Goal: Check status: Check status

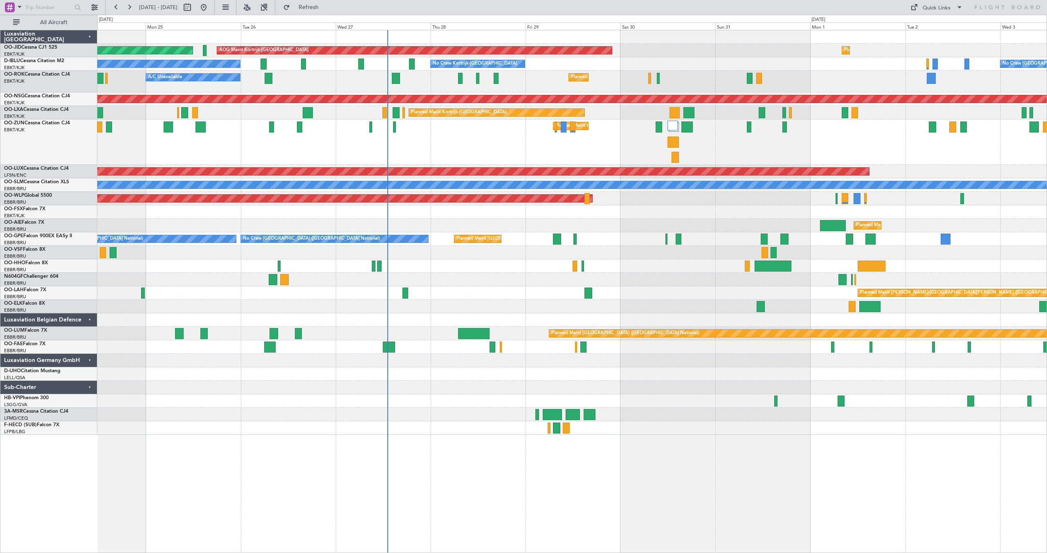
click at [420, 135] on div "Planned Maint Kortrijk-[GEOGRAPHIC_DATA]" at bounding box center [571, 141] width 949 height 45
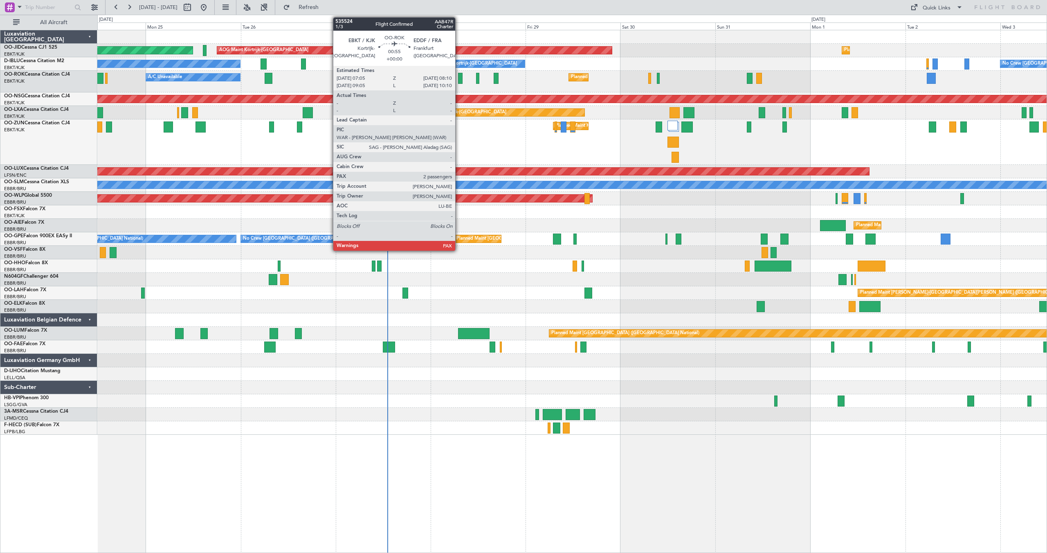
click at [459, 76] on div at bounding box center [460, 78] width 4 height 11
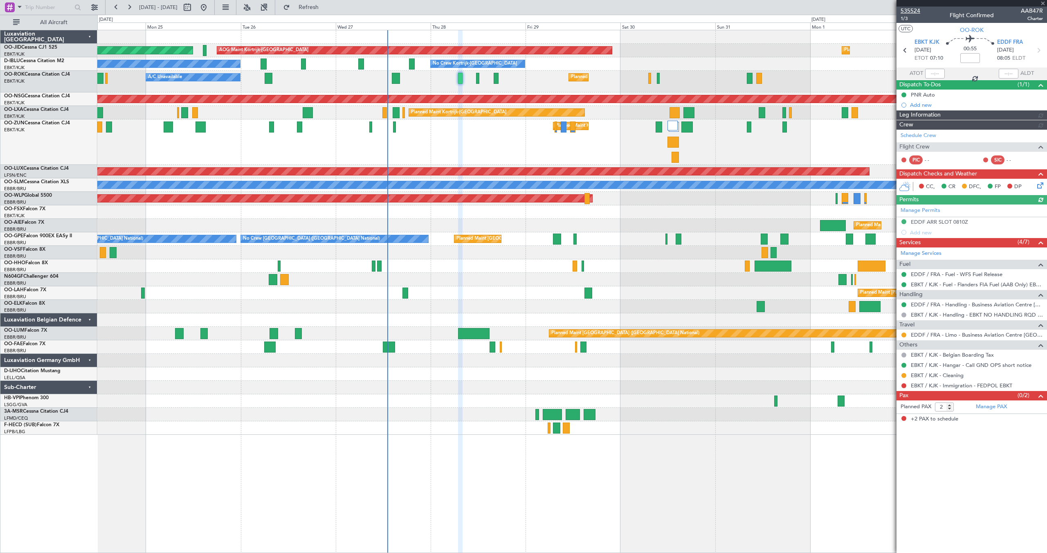
click at [910, 9] on span "535524" at bounding box center [911, 11] width 20 height 9
click at [312, 8] on button "Refresh" at bounding box center [303, 7] width 49 height 13
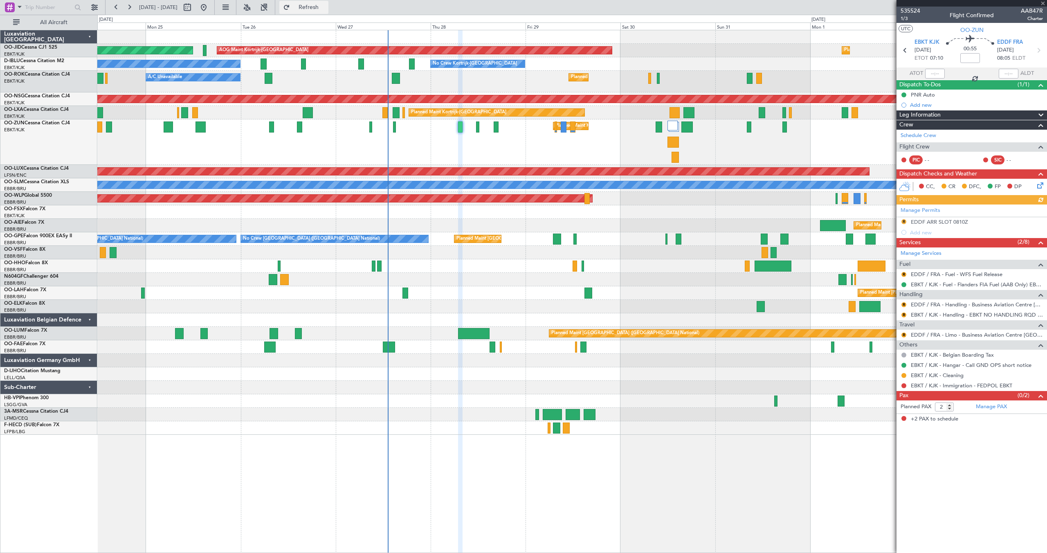
click at [313, 5] on button "Refresh" at bounding box center [303, 7] width 49 height 13
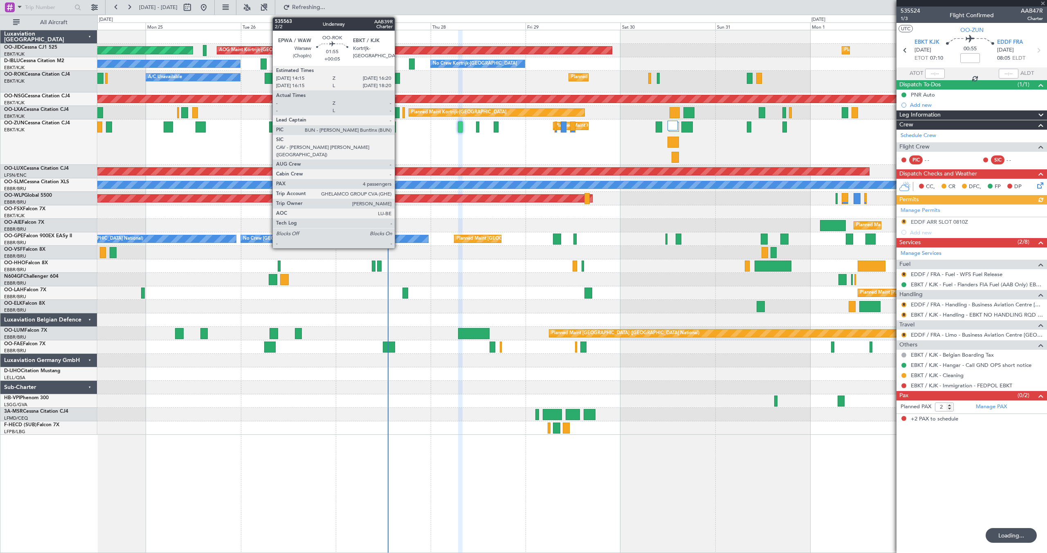
click at [398, 76] on div at bounding box center [396, 78] width 9 height 11
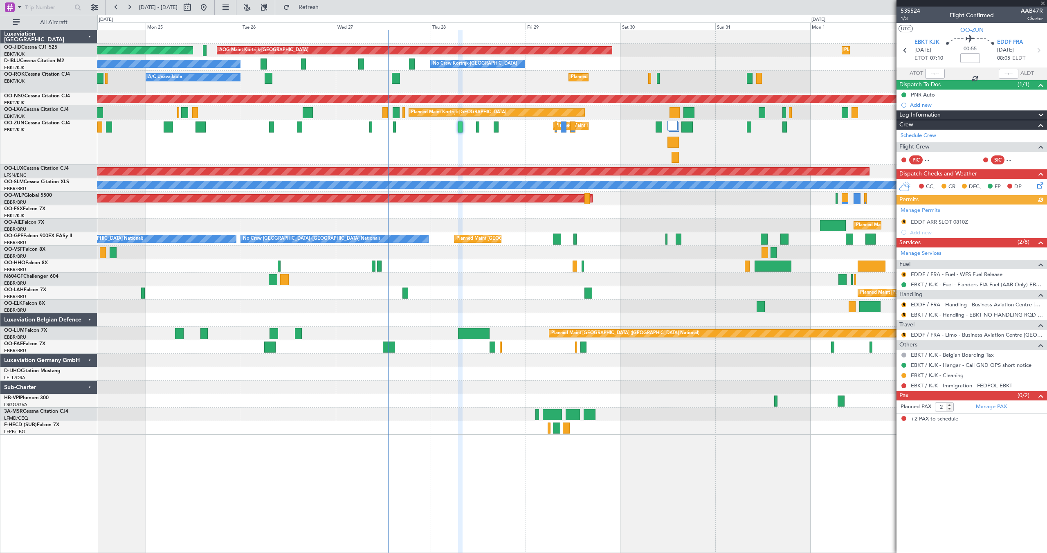
type input "+00:05"
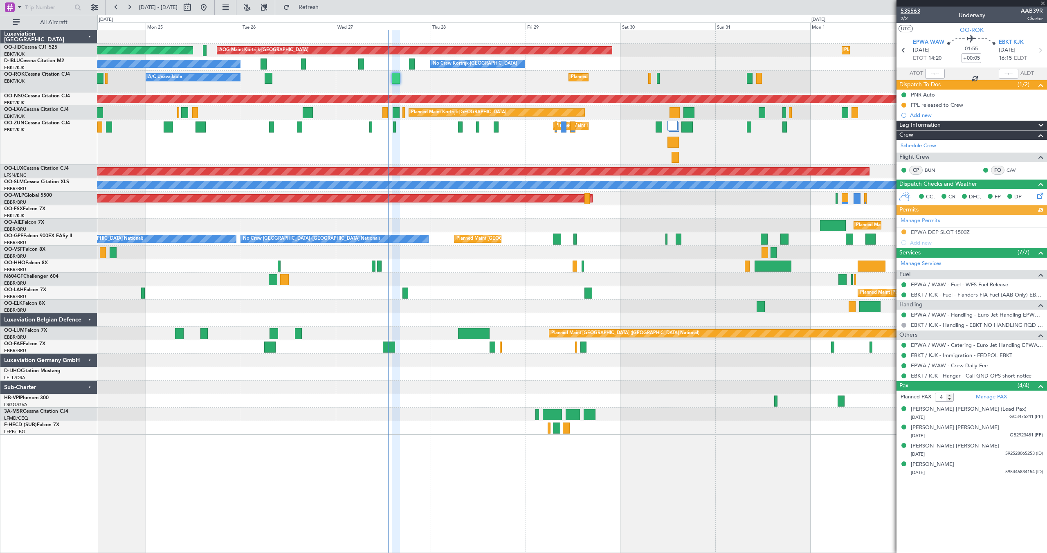
click at [912, 11] on span "535563" at bounding box center [911, 11] width 20 height 9
click at [312, 5] on button "Refresh" at bounding box center [303, 7] width 49 height 13
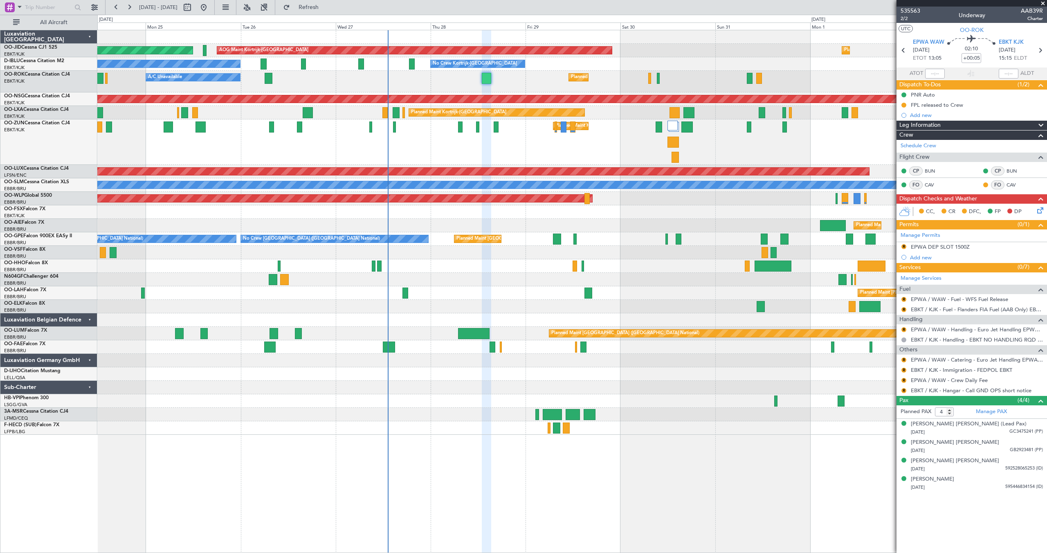
click at [1043, 2] on span at bounding box center [1043, 3] width 8 height 7
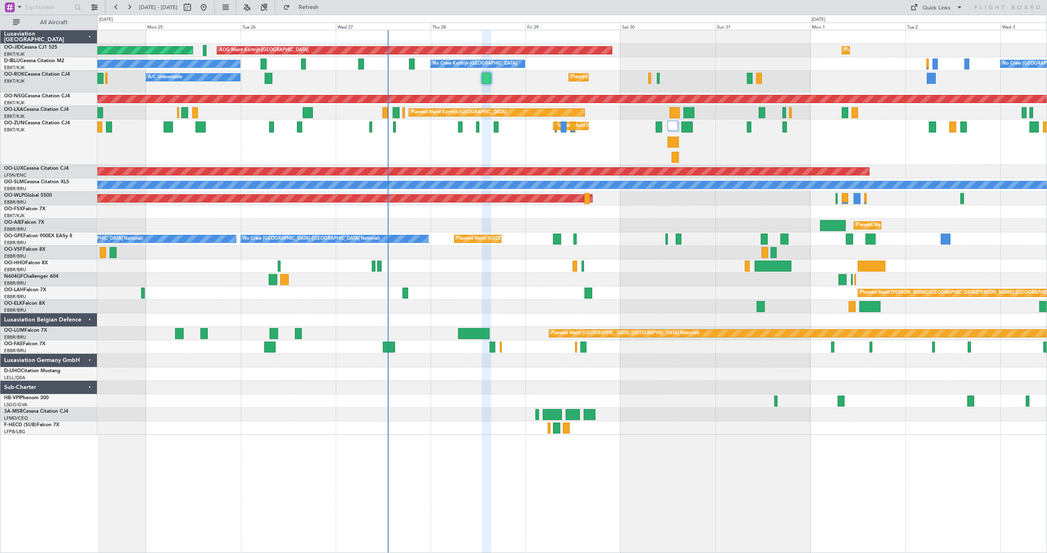
type input "0"
click at [128, 4] on button at bounding box center [129, 7] width 13 height 13
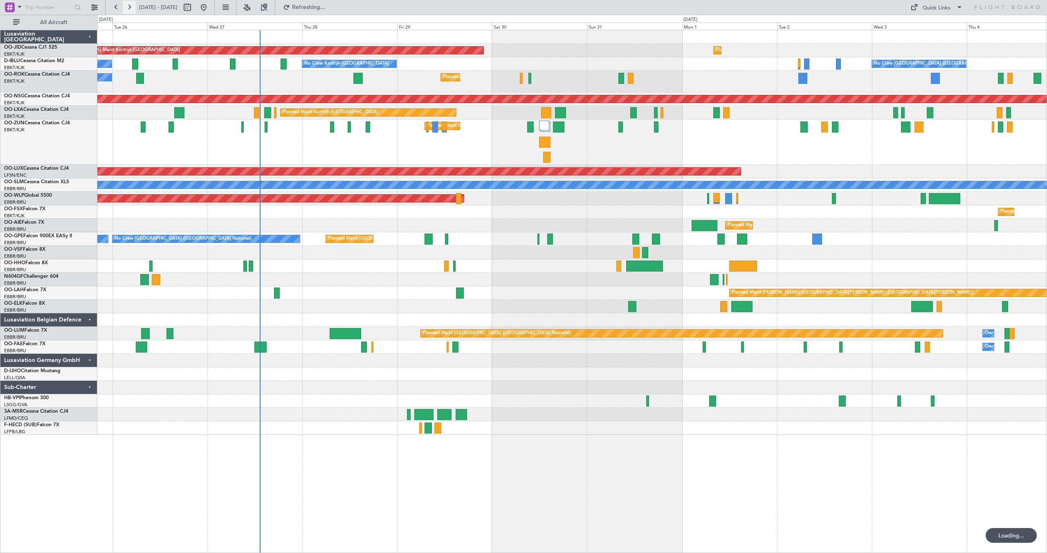
click at [128, 4] on button at bounding box center [129, 7] width 13 height 13
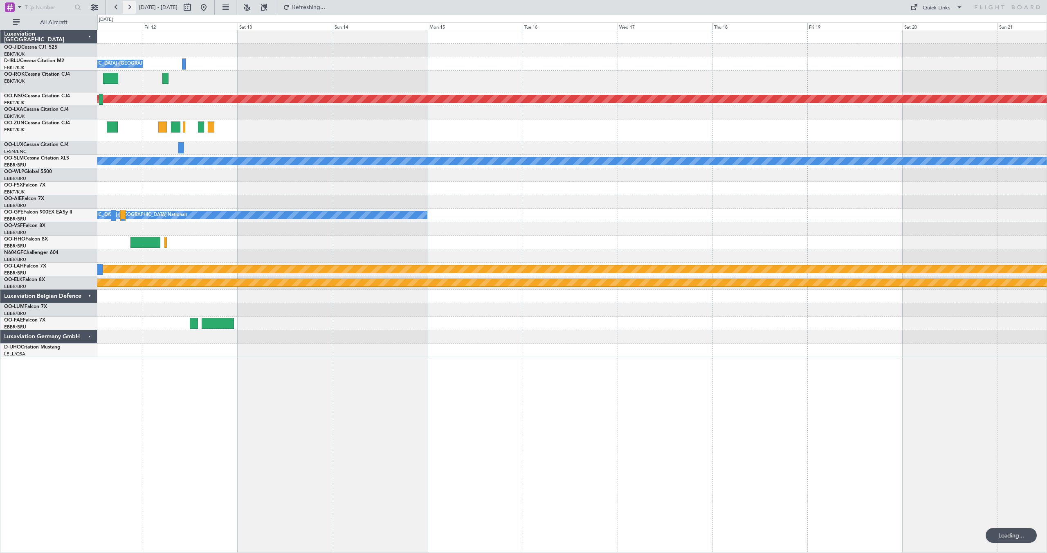
click at [128, 4] on button at bounding box center [129, 7] width 13 height 13
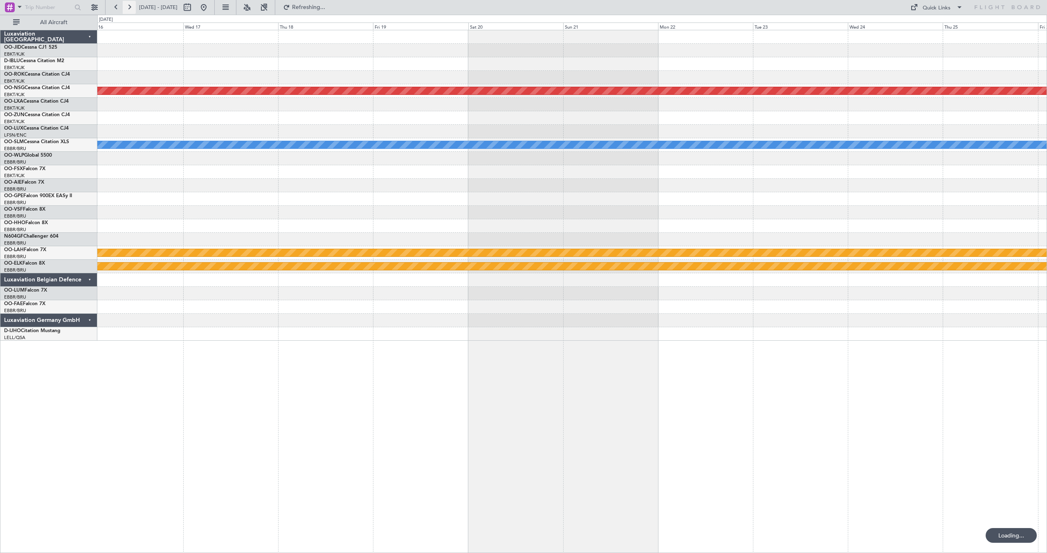
click at [128, 4] on button at bounding box center [129, 7] width 13 height 13
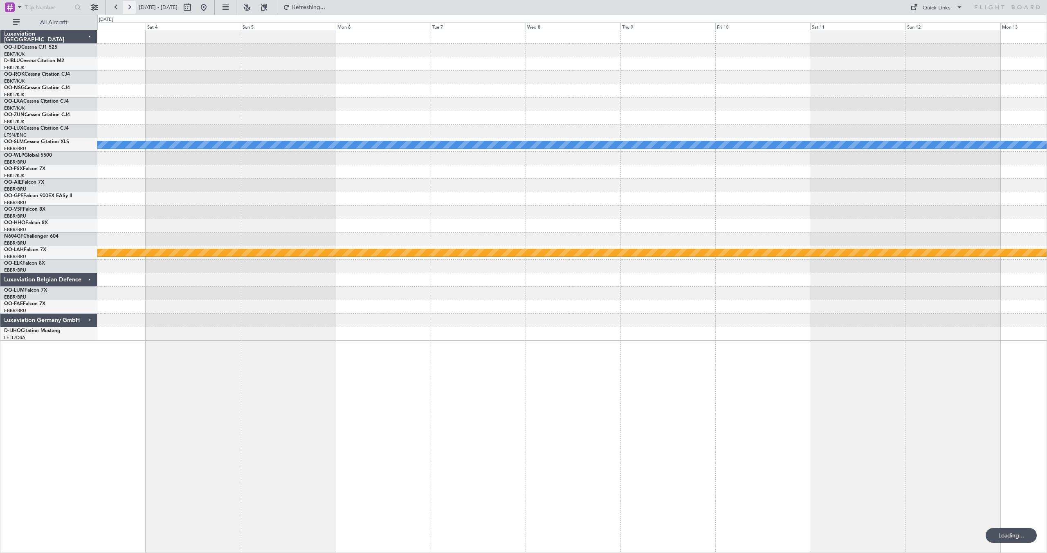
click at [128, 4] on button at bounding box center [129, 7] width 13 height 13
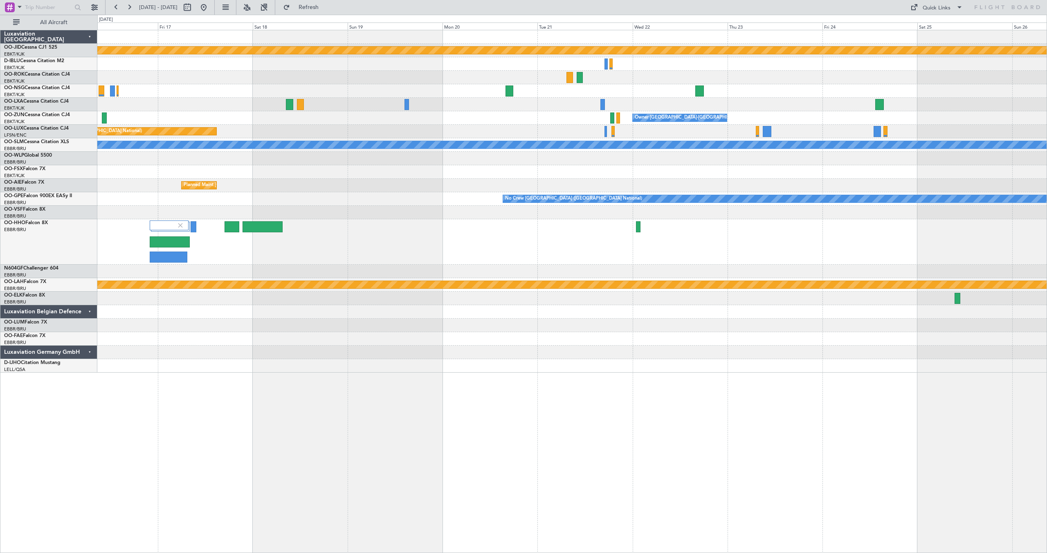
click at [452, 163] on div "null Kortrijk-Wevelgem Owner Kortrijk-Wevelgem Planned Maint Brussels (Brussels…" at bounding box center [571, 201] width 949 height 342
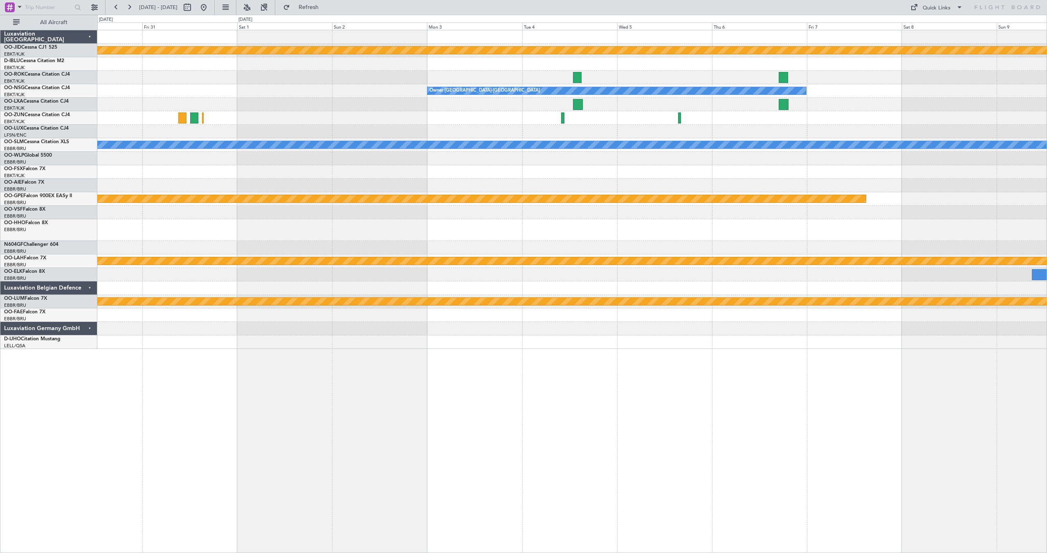
click at [201, 165] on div at bounding box center [571, 171] width 949 height 13
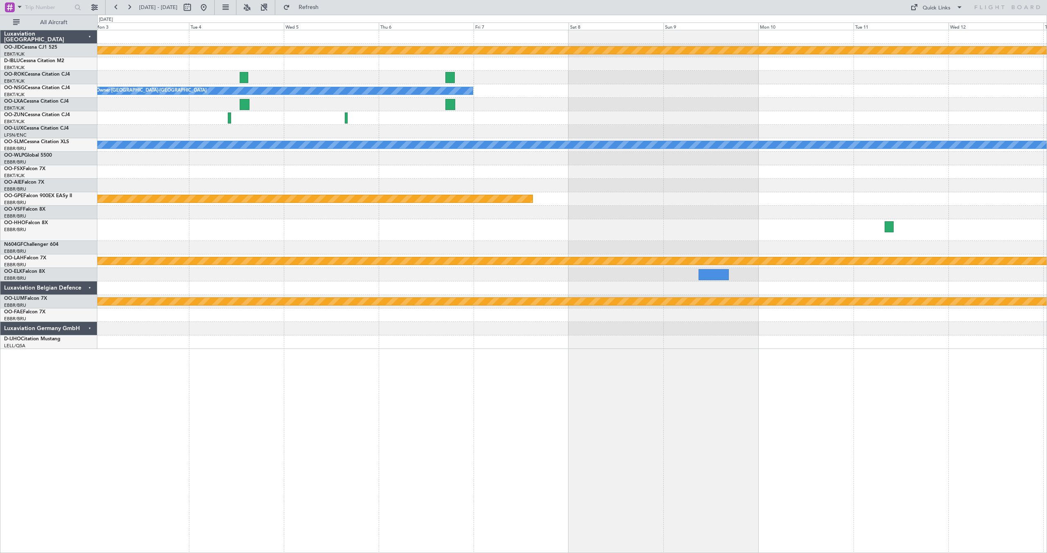
click at [245, 189] on div "null Kortrijk-Wevelgem Owner Kortrijk-Wevelgem A/C Unavailable Monchengladbach …" at bounding box center [571, 189] width 949 height 319
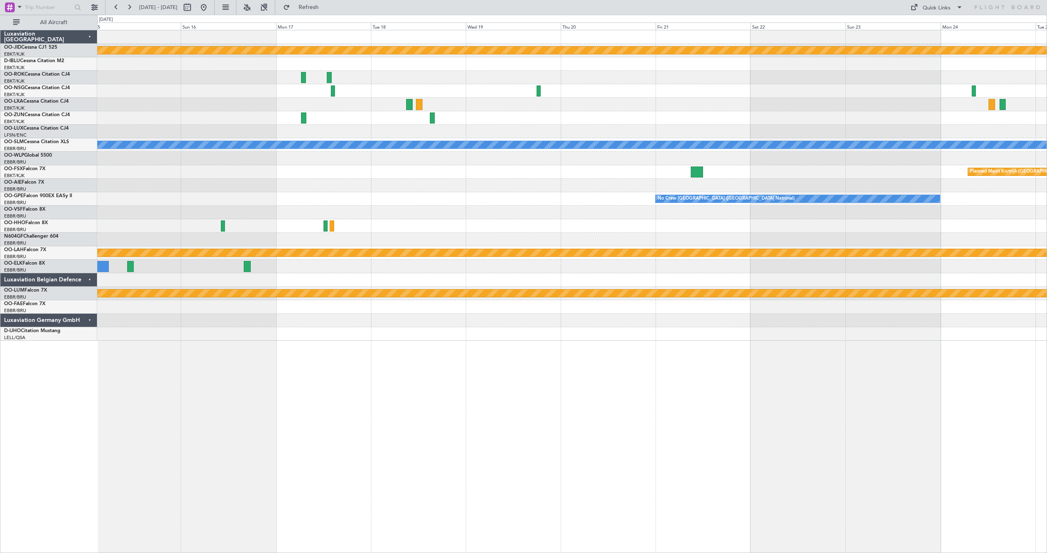
click at [347, 171] on div "Planned Maint Kortrijk-[GEOGRAPHIC_DATA]" at bounding box center [571, 171] width 949 height 13
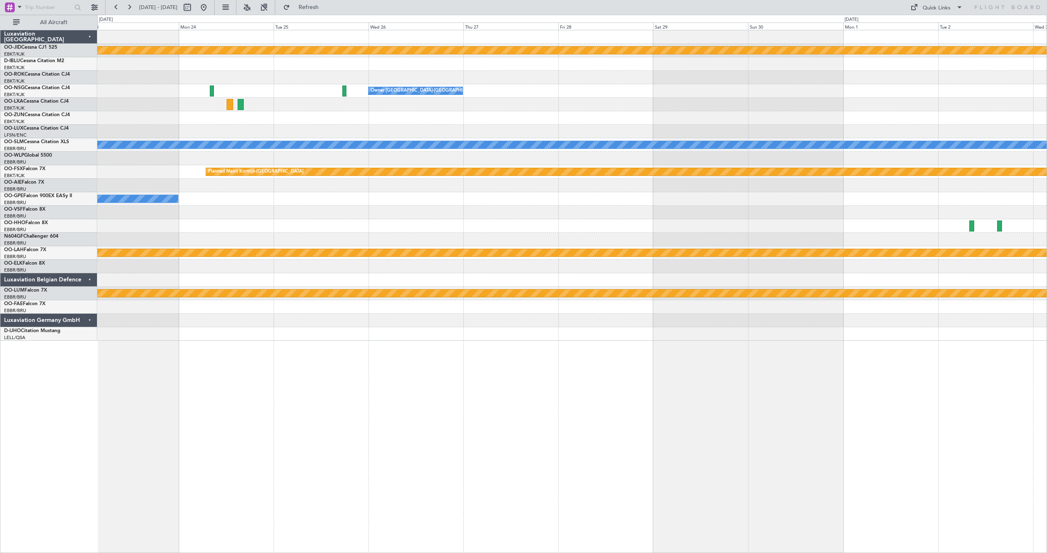
click at [591, 188] on div at bounding box center [571, 185] width 949 height 13
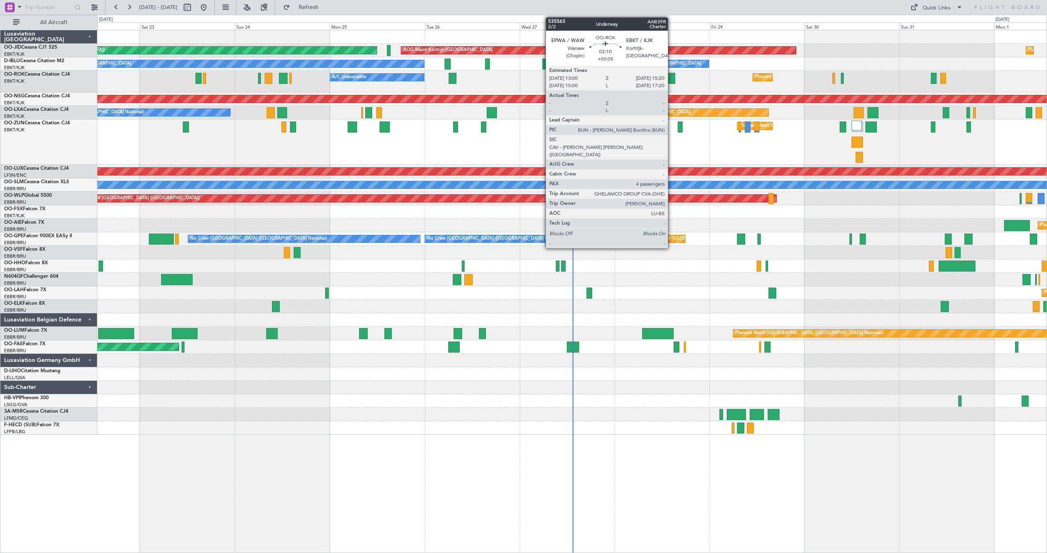
click at [671, 78] on div at bounding box center [670, 78] width 9 height 11
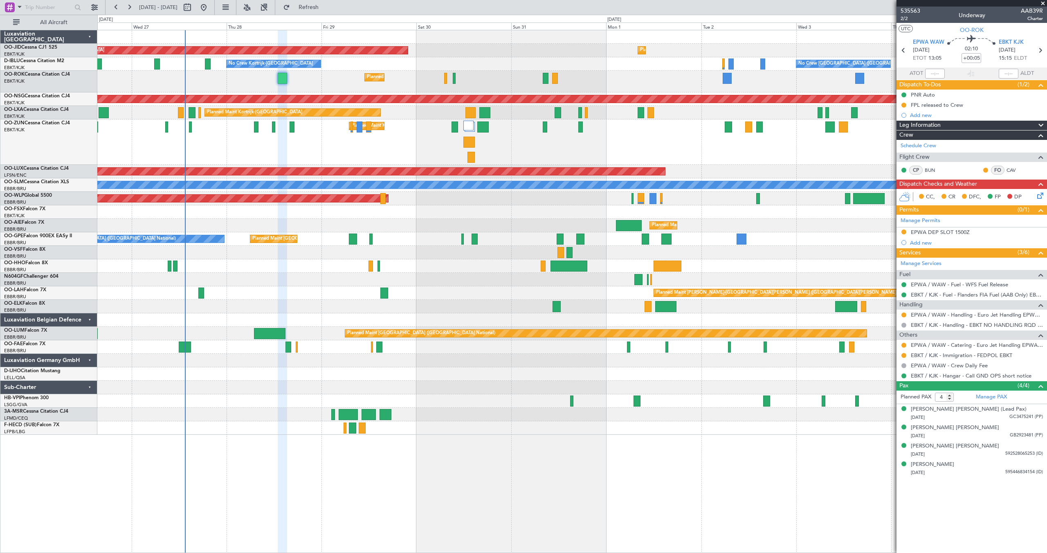
click at [402, 159] on div "Planned Maint Kortrijk-[GEOGRAPHIC_DATA]" at bounding box center [571, 141] width 949 height 45
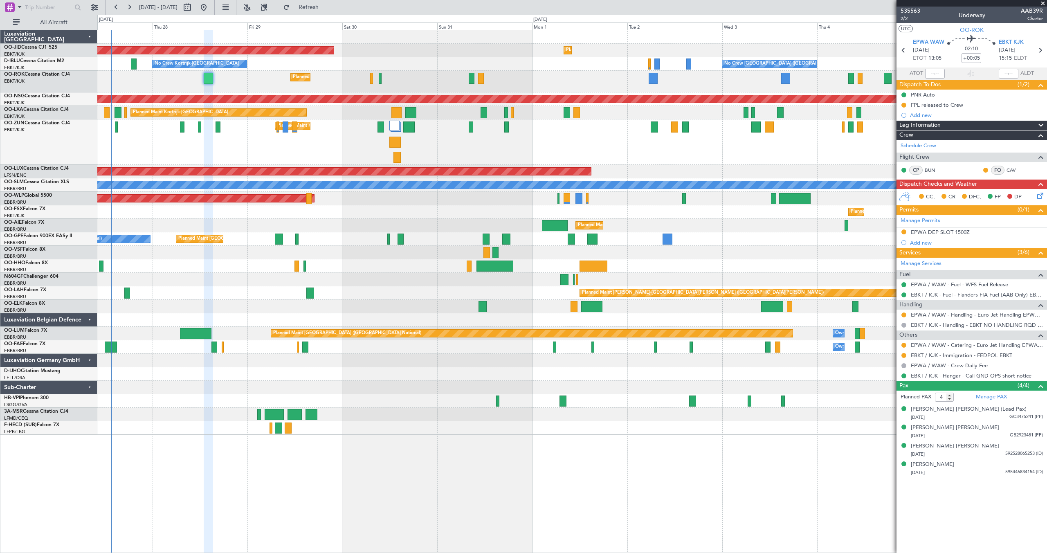
click at [575, 149] on div "Planned Maint Kortrijk-[GEOGRAPHIC_DATA]" at bounding box center [571, 141] width 949 height 45
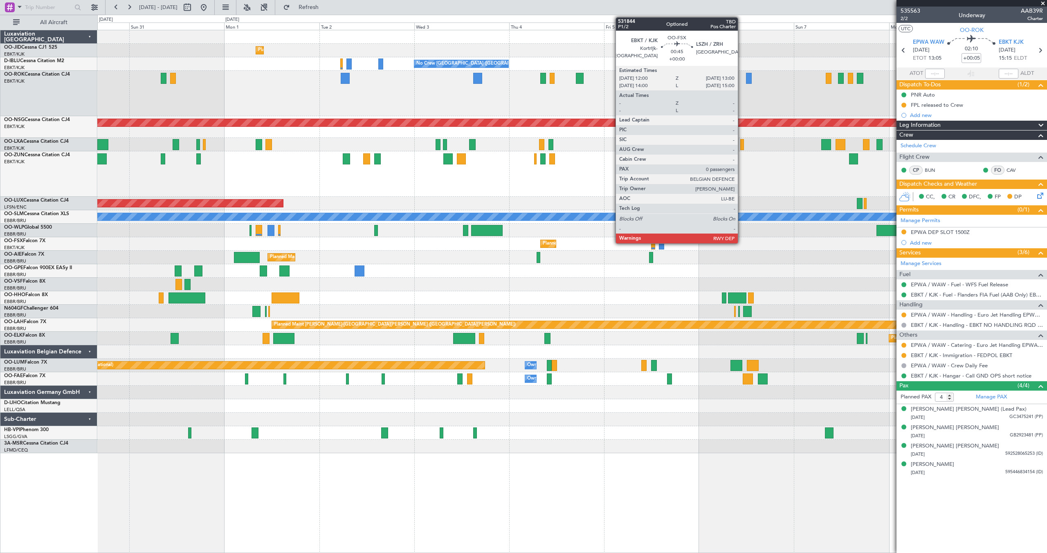
click at [541, 256] on div "Planned Maint [GEOGRAPHIC_DATA] ([GEOGRAPHIC_DATA])" at bounding box center [571, 257] width 949 height 13
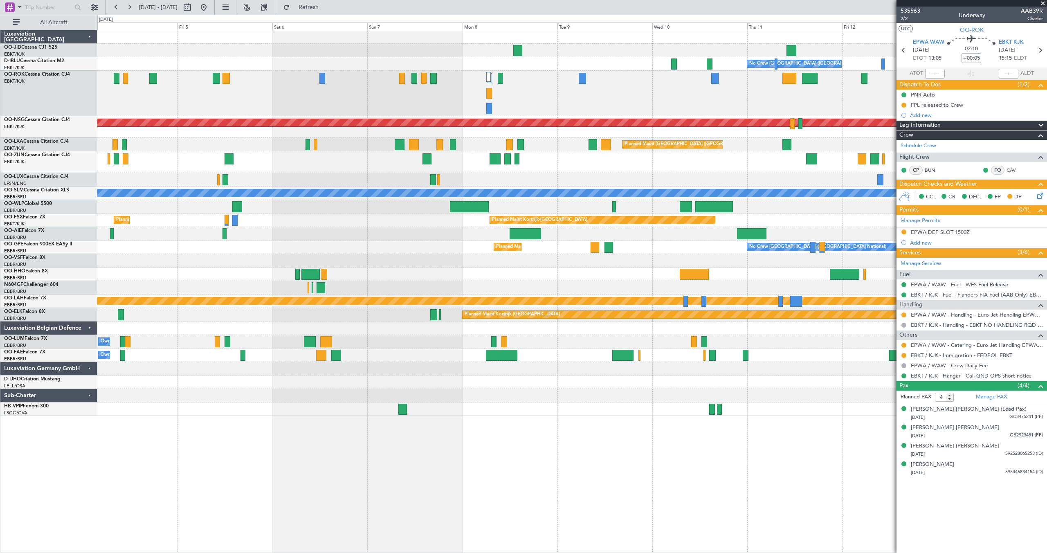
click at [505, 222] on div "No Crew [GEOGRAPHIC_DATA] ([GEOGRAPHIC_DATA] National) No Crew [GEOGRAPHIC_DATA…" at bounding box center [571, 223] width 949 height 386
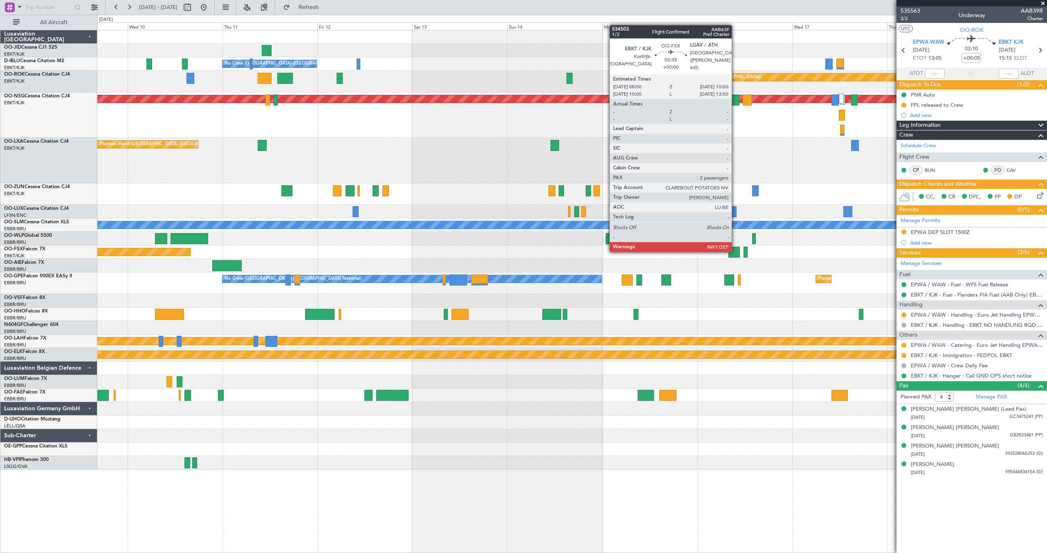
click at [735, 252] on div at bounding box center [733, 252] width 11 height 11
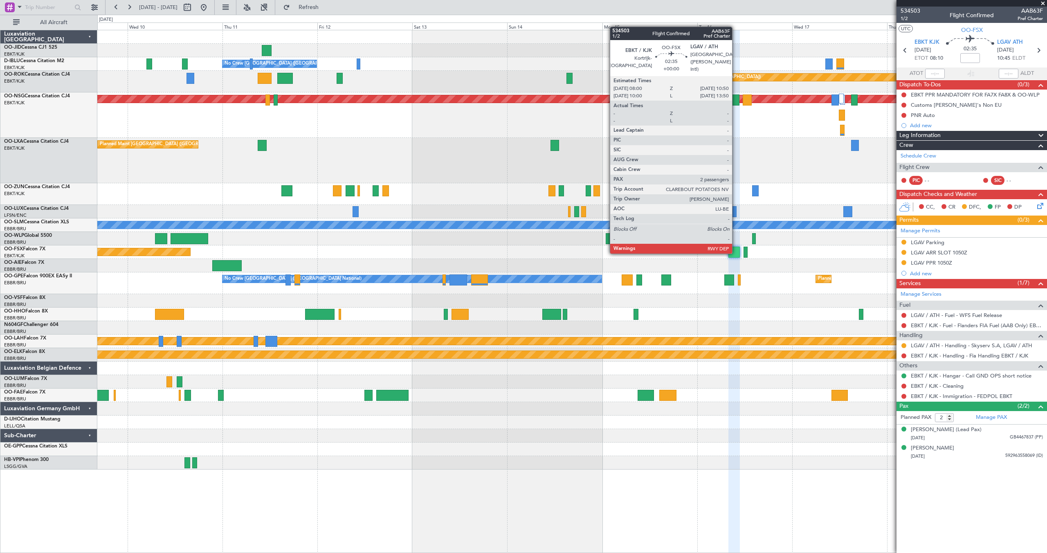
click at [733, 252] on div at bounding box center [733, 252] width 11 height 11
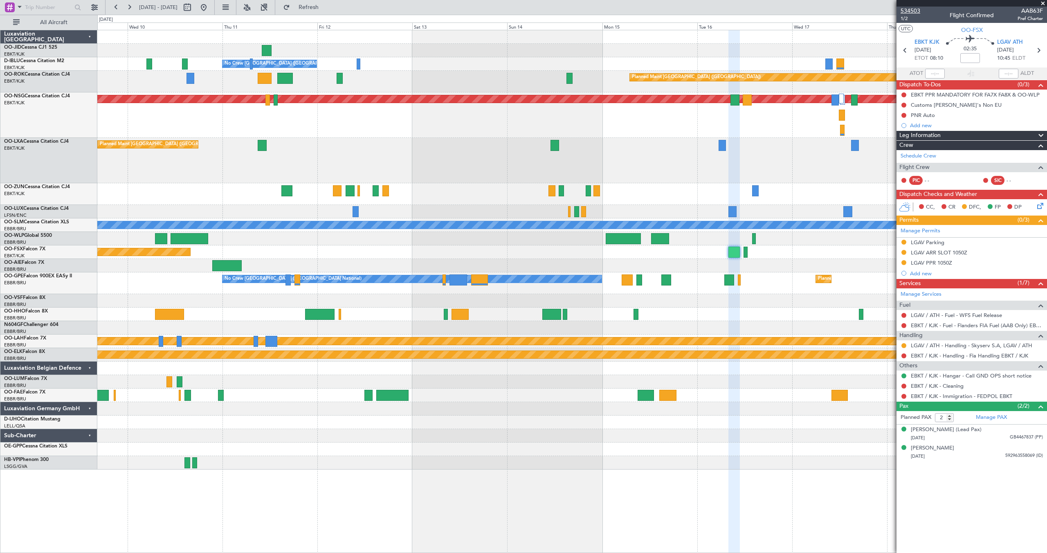
click at [908, 10] on span "534503" at bounding box center [911, 11] width 20 height 9
click at [1042, 3] on span at bounding box center [1043, 3] width 8 height 7
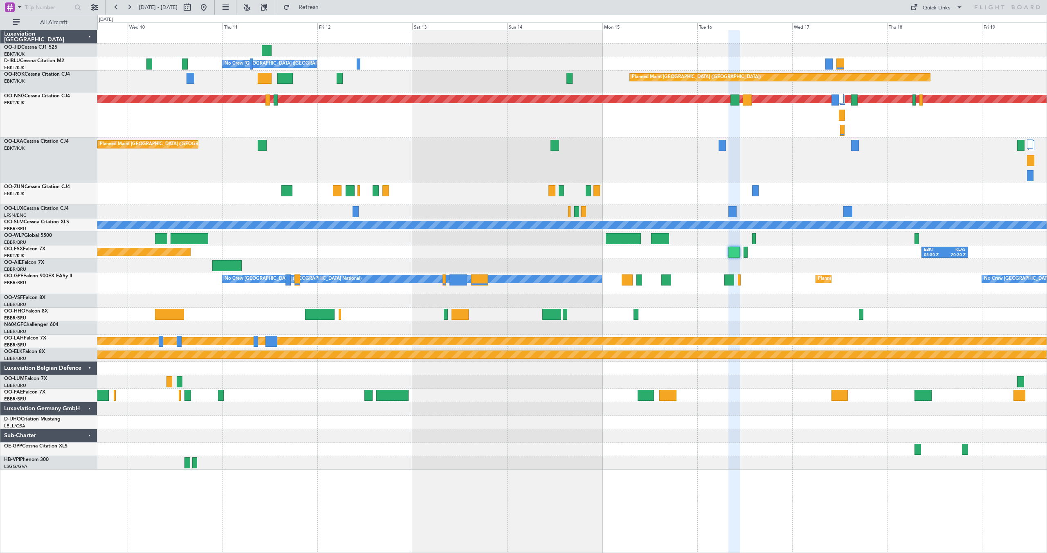
type input "0"
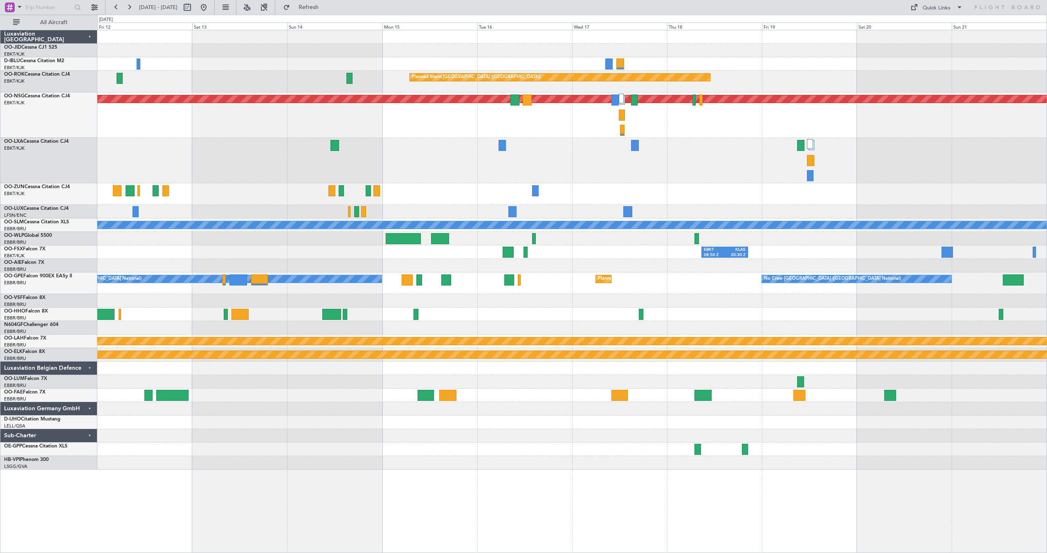
click at [364, 180] on div "No Crew [GEOGRAPHIC_DATA] ([GEOGRAPHIC_DATA] National) Planned Maint [GEOGRAPHI…" at bounding box center [571, 249] width 949 height 439
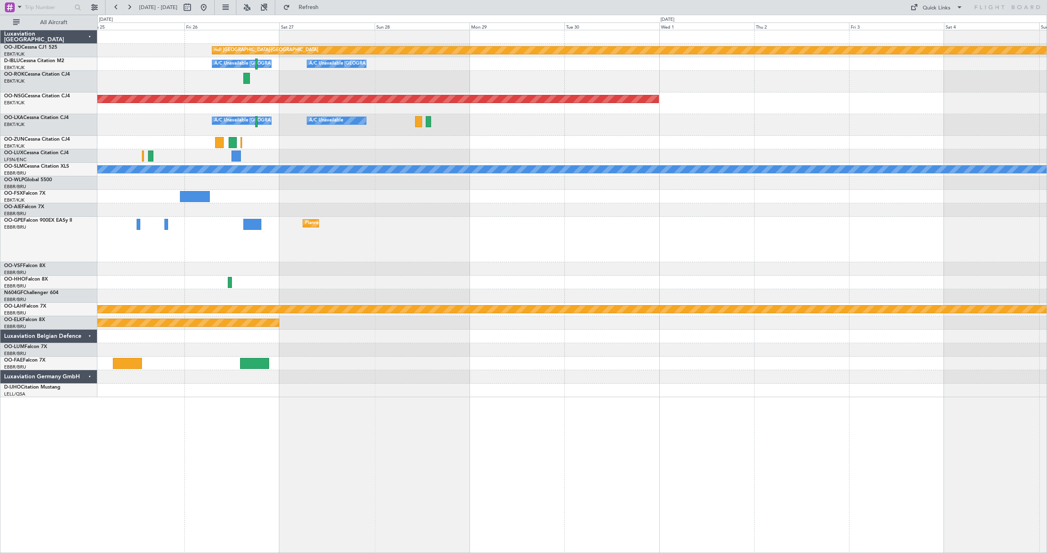
click at [371, 124] on div "Planned Maint Kortrijk-[GEOGRAPHIC_DATA] null [GEOGRAPHIC_DATA]-[GEOGRAPHIC_DAT…" at bounding box center [571, 213] width 949 height 367
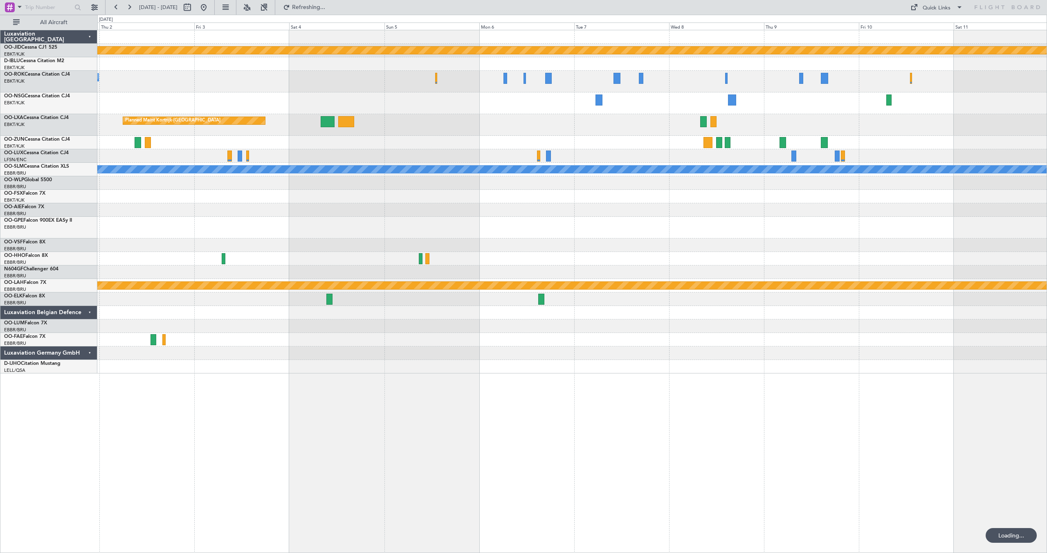
click at [428, 151] on div at bounding box center [571, 155] width 949 height 13
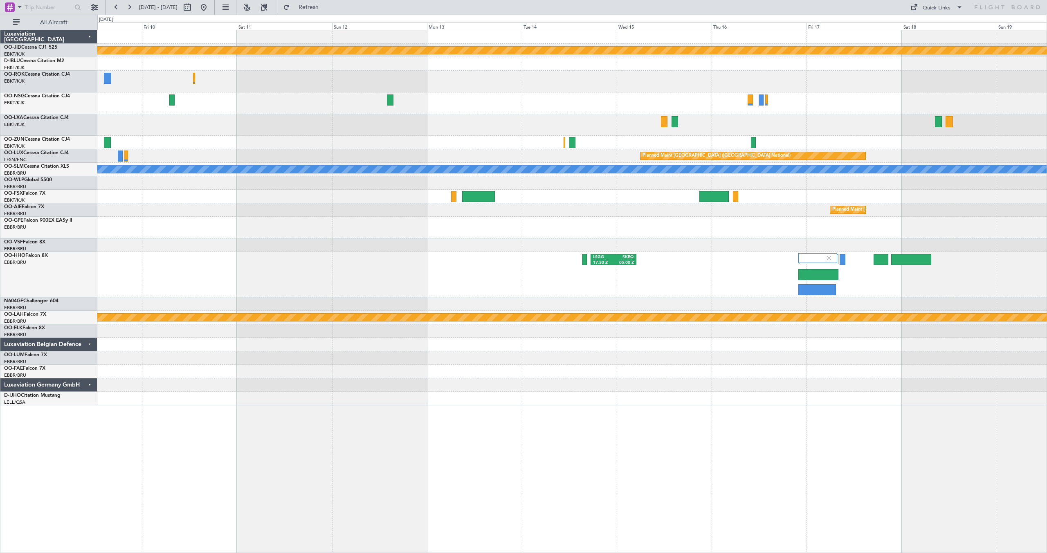
click at [778, 214] on div "Planned Maint [GEOGRAPHIC_DATA] ([GEOGRAPHIC_DATA] National)" at bounding box center [571, 209] width 949 height 13
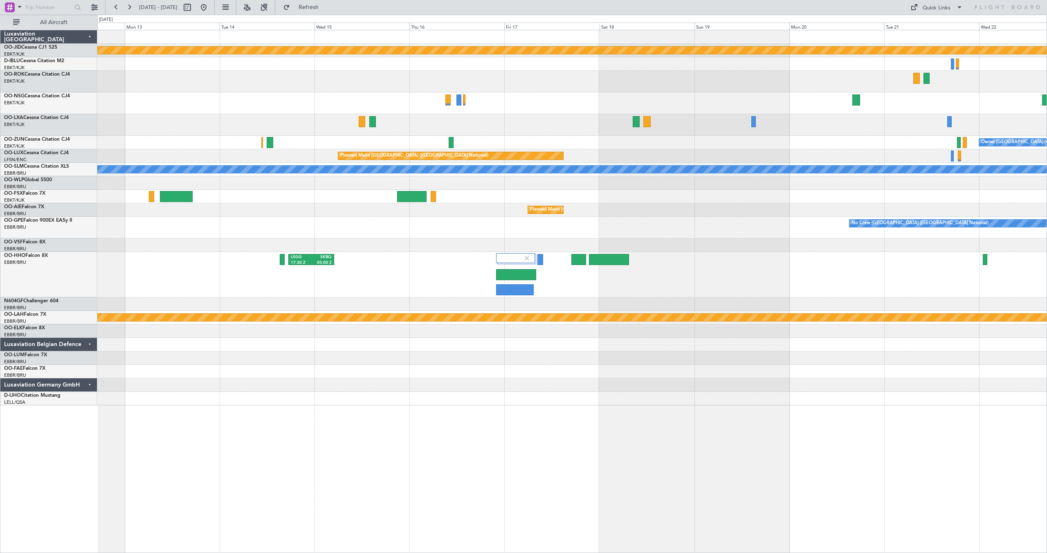
click at [383, 209] on div "Planned Maint [GEOGRAPHIC_DATA] ([GEOGRAPHIC_DATA] National)" at bounding box center [571, 209] width 949 height 13
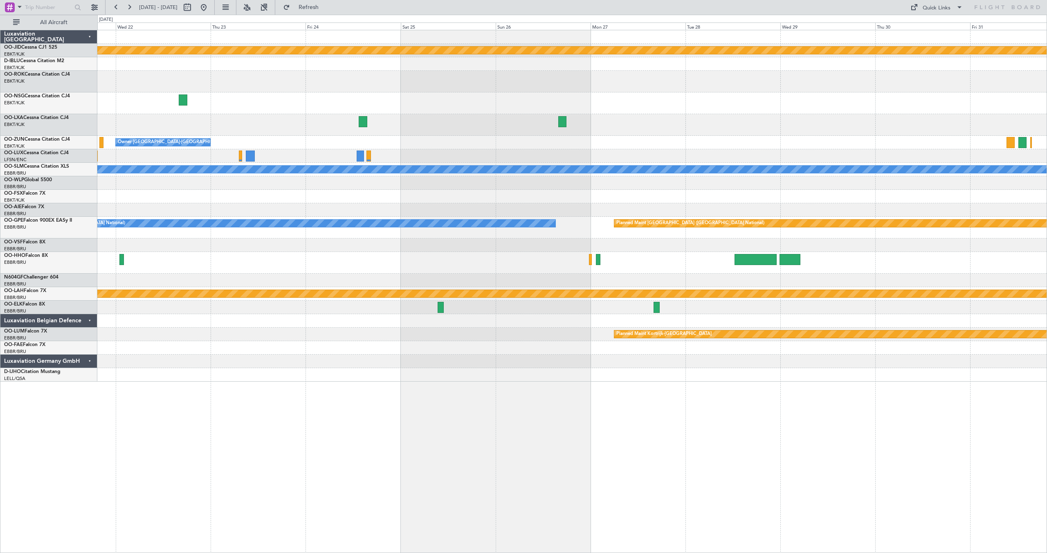
click at [452, 179] on div "null [GEOGRAPHIC_DATA]-[GEOGRAPHIC_DATA] Owner [GEOGRAPHIC_DATA]-[GEOGRAPHIC_DA…" at bounding box center [571, 205] width 949 height 351
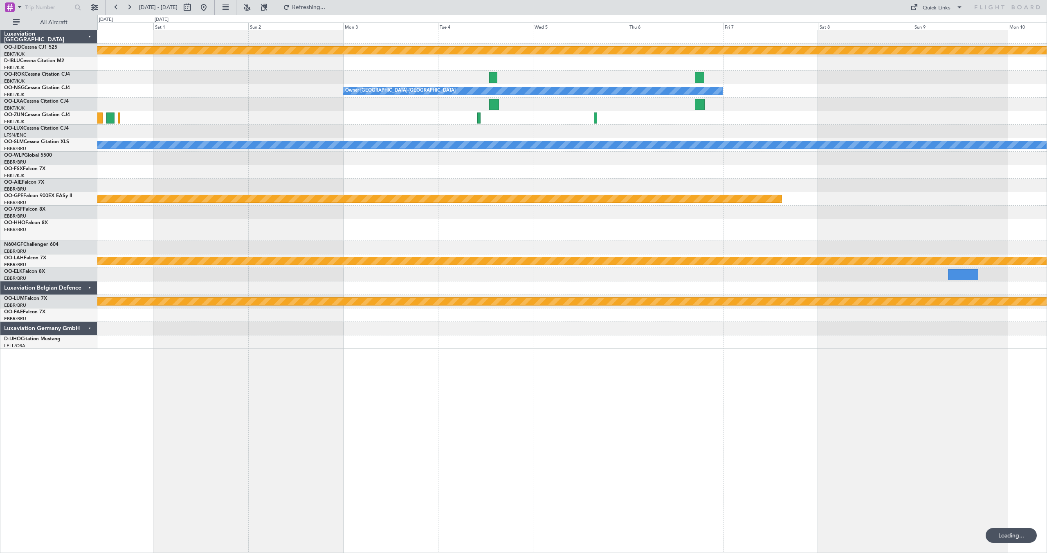
click at [440, 172] on div at bounding box center [571, 171] width 949 height 13
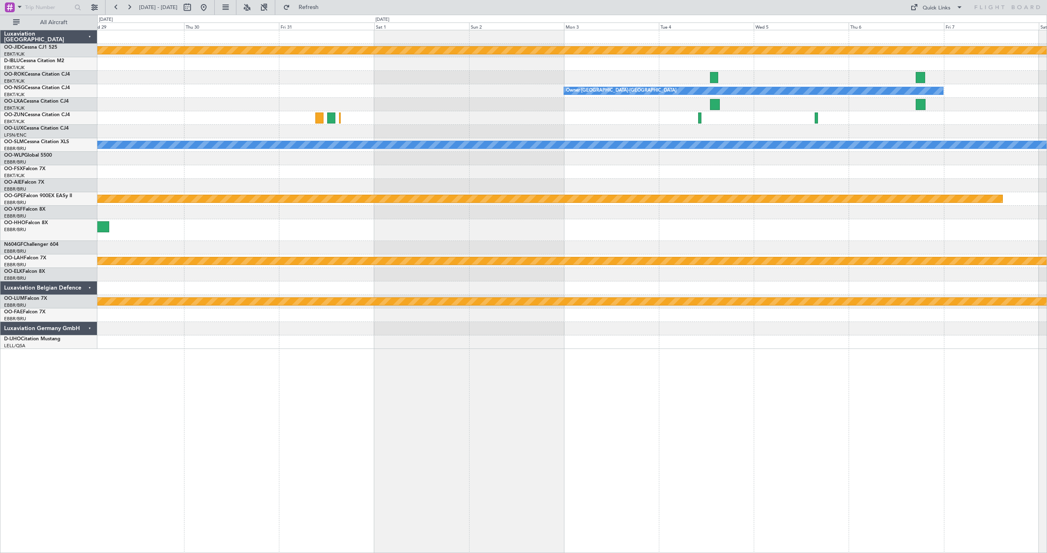
click at [1009, 207] on div "null [GEOGRAPHIC_DATA]-[GEOGRAPHIC_DATA] Owner [GEOGRAPHIC_DATA]-[GEOGRAPHIC_DA…" at bounding box center [571, 189] width 949 height 319
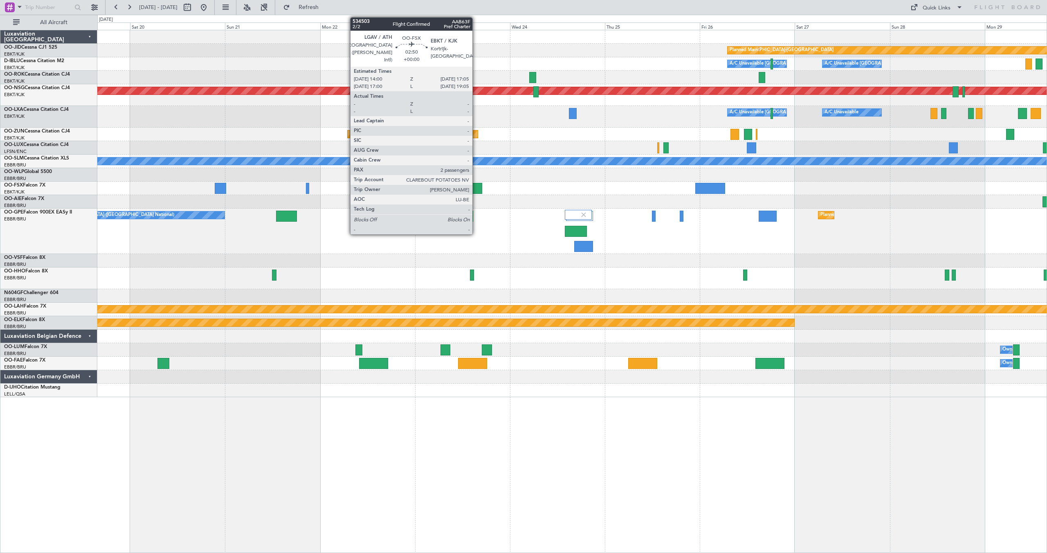
click at [476, 187] on div at bounding box center [476, 188] width 12 height 11
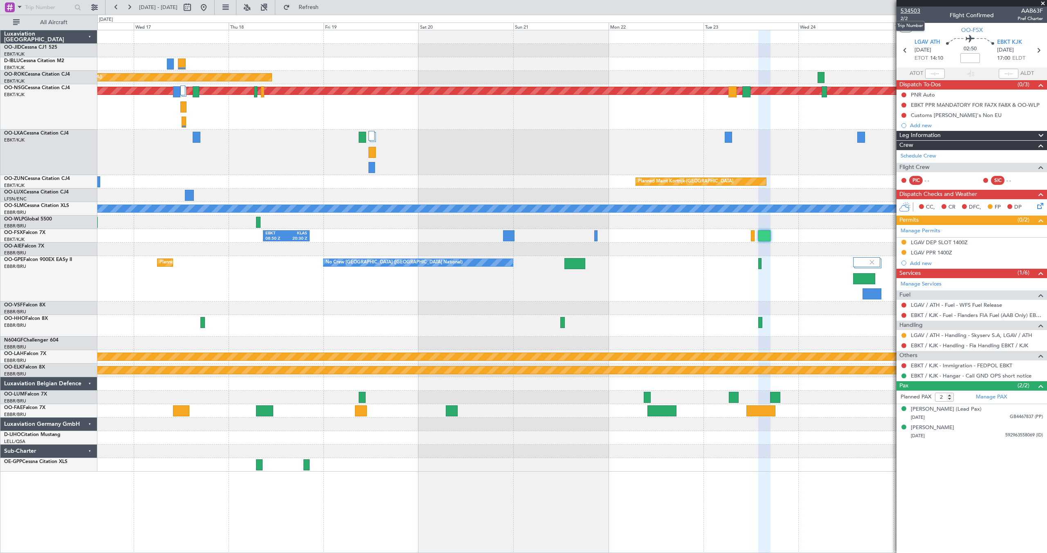
click at [911, 12] on span "534503" at bounding box center [911, 11] width 20 height 9
click at [210, 5] on button at bounding box center [203, 7] width 13 height 13
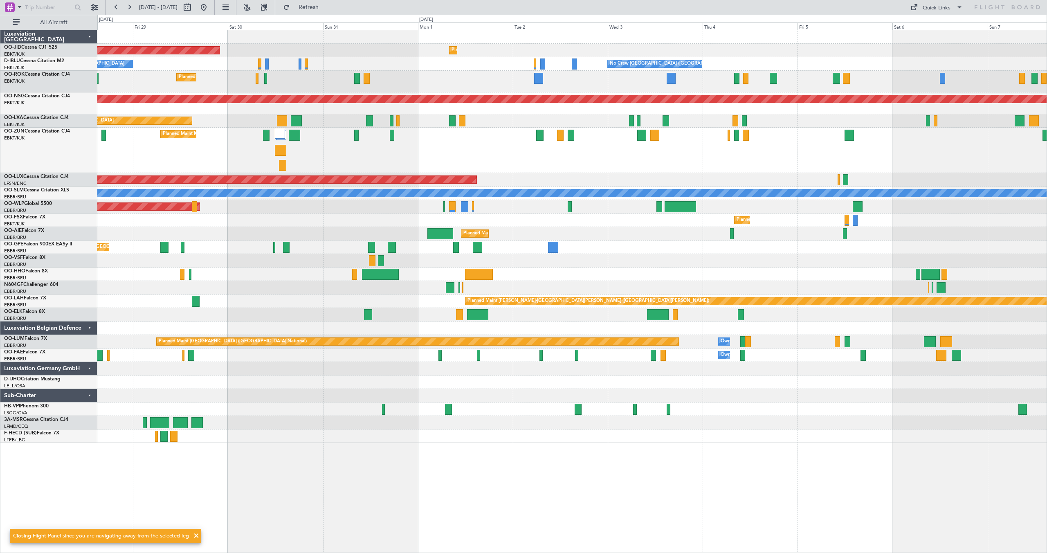
click at [323, 272] on div "AOG Maint Kortrijk-[GEOGRAPHIC_DATA] Planned Maint [GEOGRAPHIC_DATA]-[GEOGRAPHI…" at bounding box center [571, 236] width 949 height 413
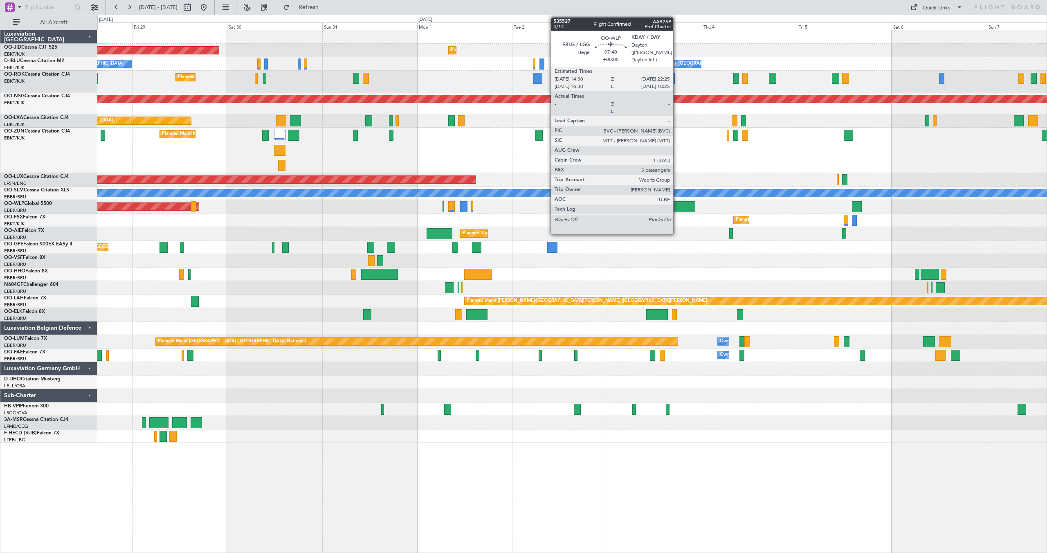
click at [677, 207] on div at bounding box center [679, 206] width 31 height 11
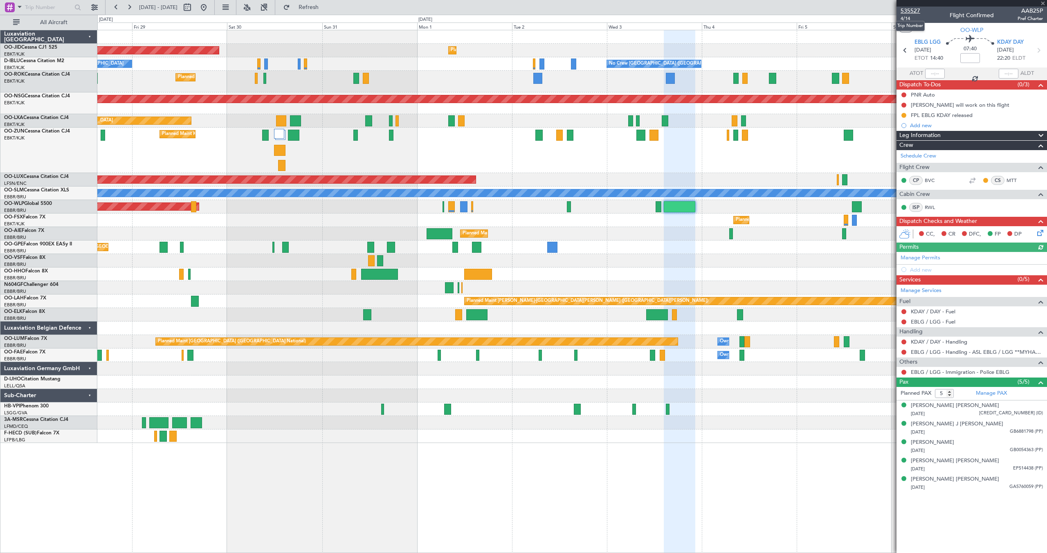
click at [907, 11] on span "535527" at bounding box center [911, 11] width 20 height 9
click at [210, 5] on button at bounding box center [203, 7] width 13 height 13
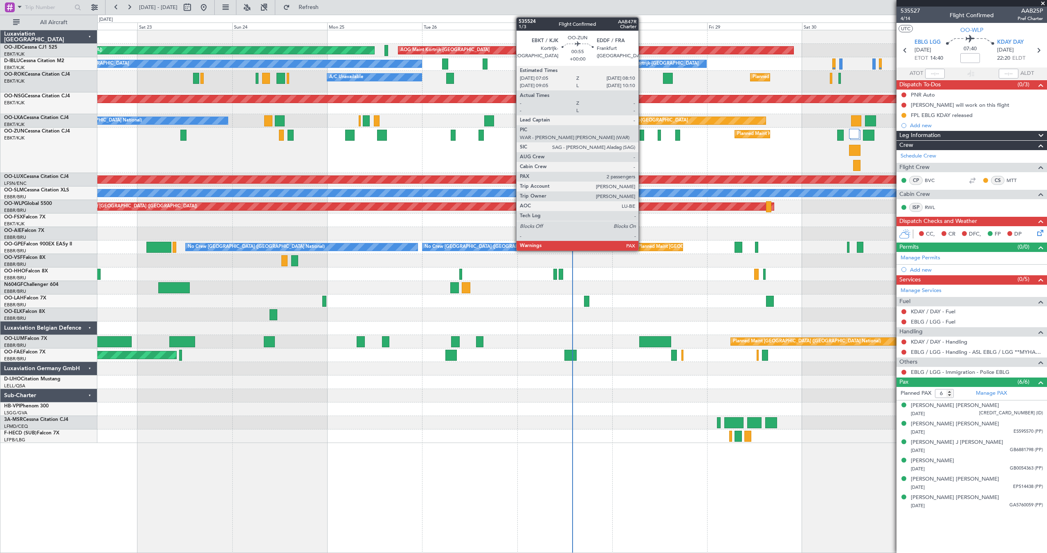
click at [642, 135] on div at bounding box center [642, 135] width 4 height 11
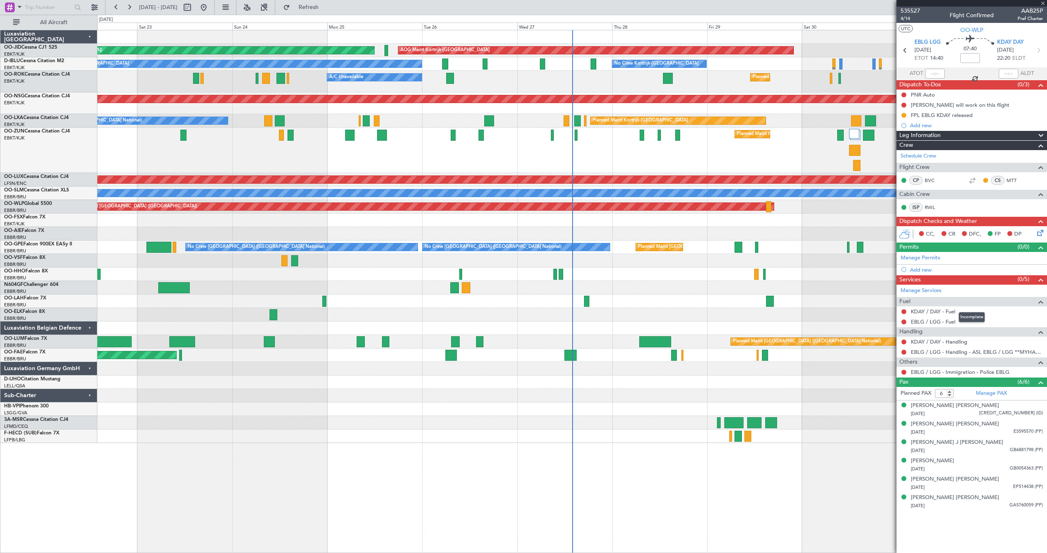
type input "2"
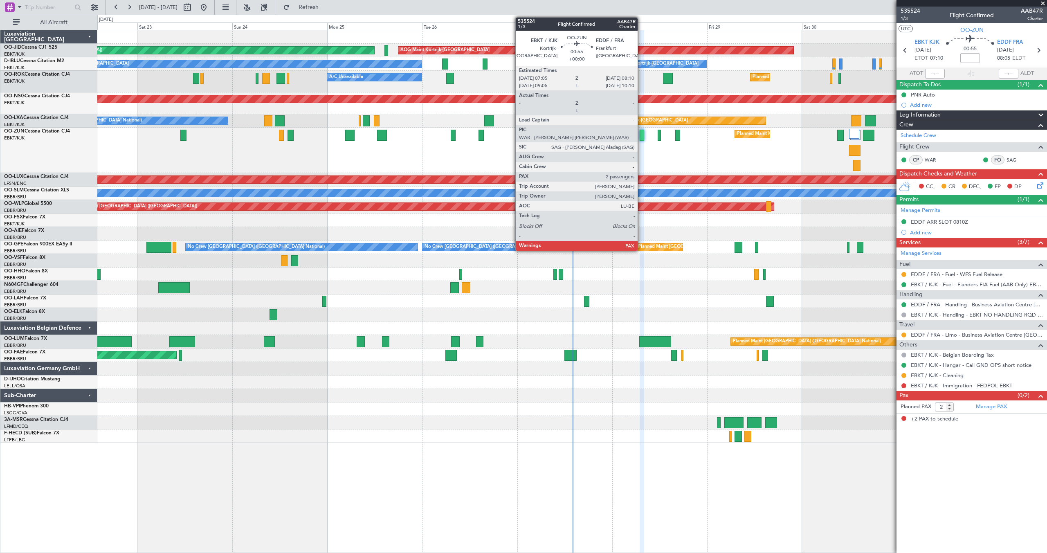
click at [641, 136] on div at bounding box center [642, 135] width 4 height 11
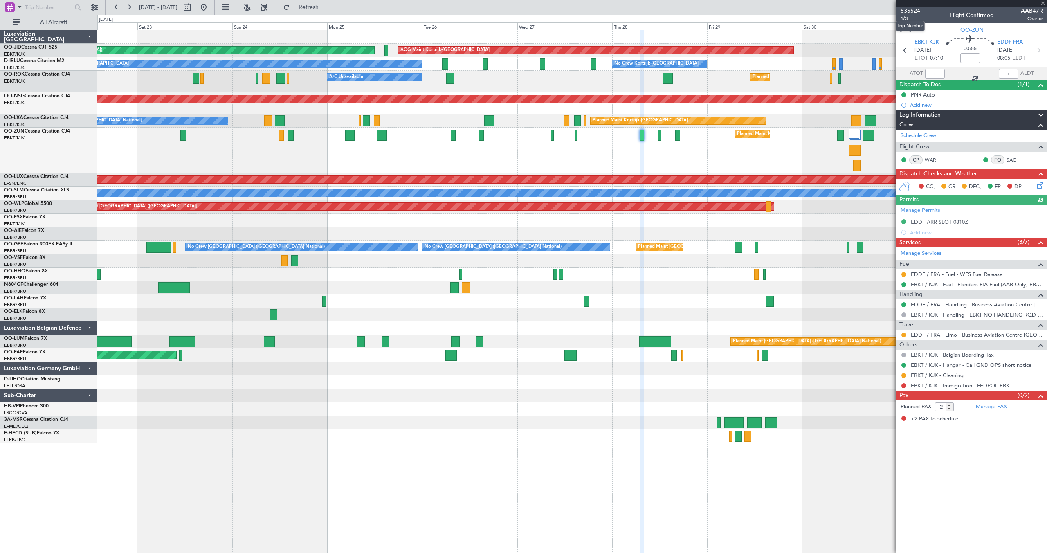
click at [911, 11] on span "535524" at bounding box center [911, 11] width 20 height 9
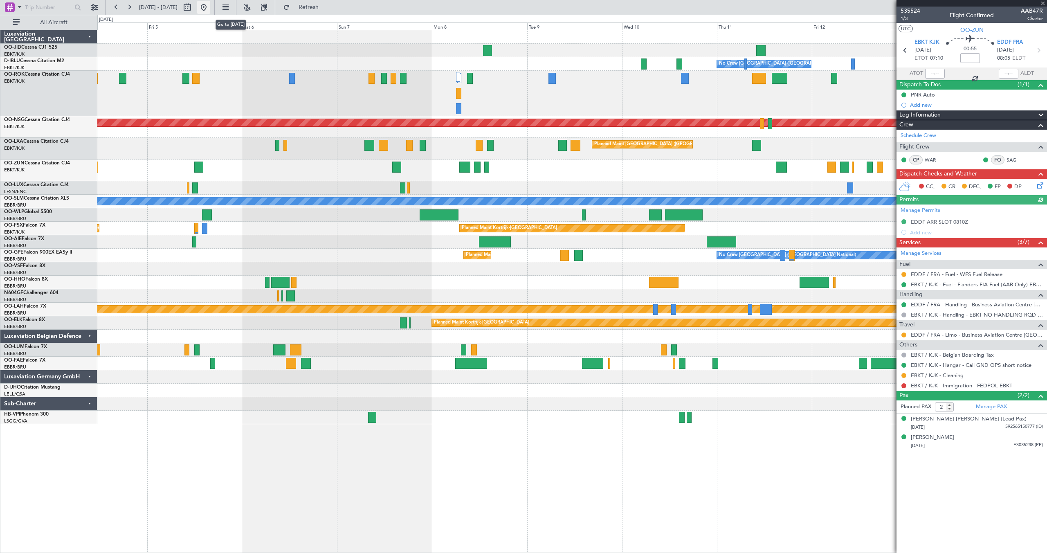
click at [210, 4] on button at bounding box center [203, 7] width 13 height 13
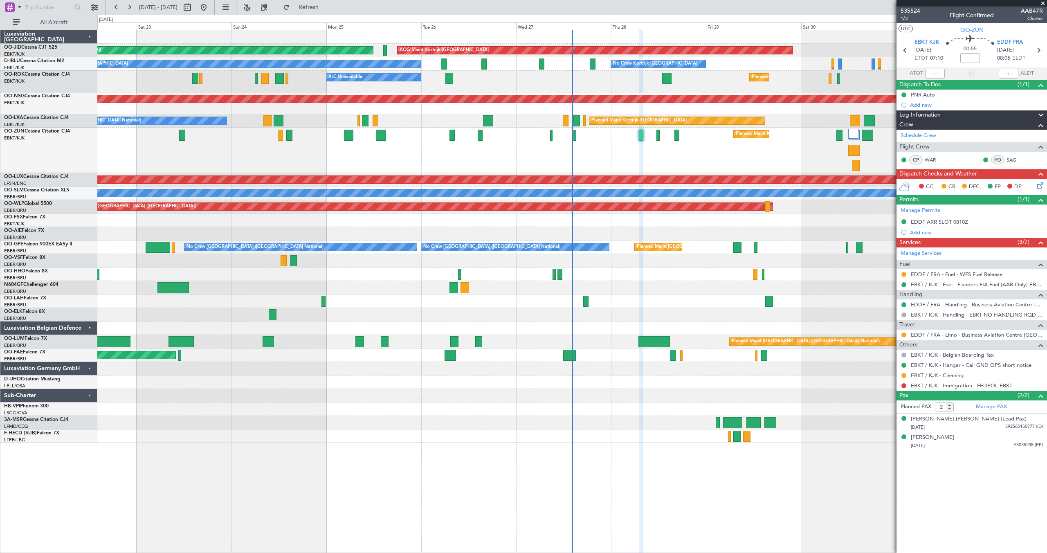
click at [1044, 3] on span at bounding box center [1043, 3] width 8 height 7
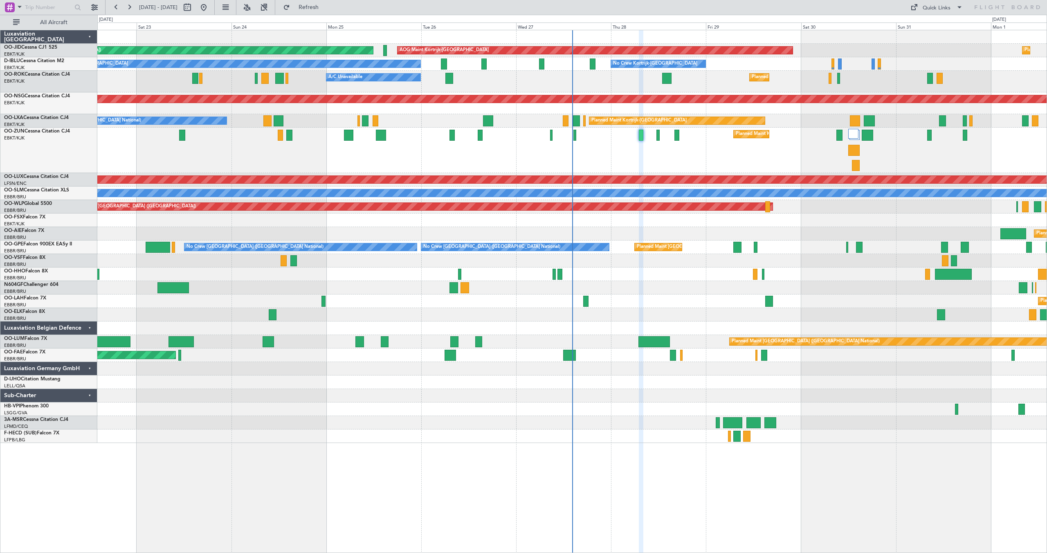
type input "0"
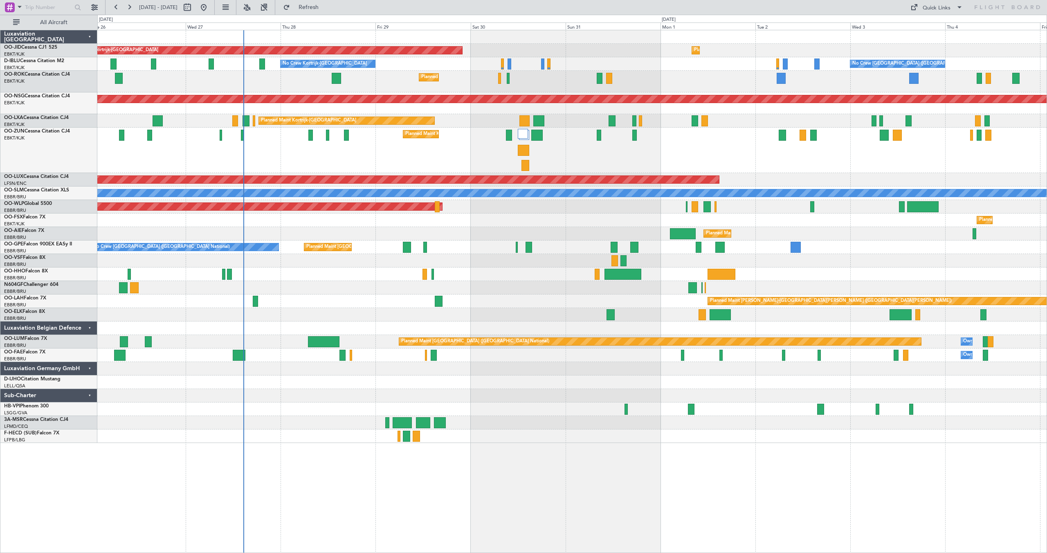
click at [409, 138] on div "Planned Maint Kortrijk-[GEOGRAPHIC_DATA]" at bounding box center [571, 150] width 949 height 45
